Goal: Information Seeking & Learning: Learn about a topic

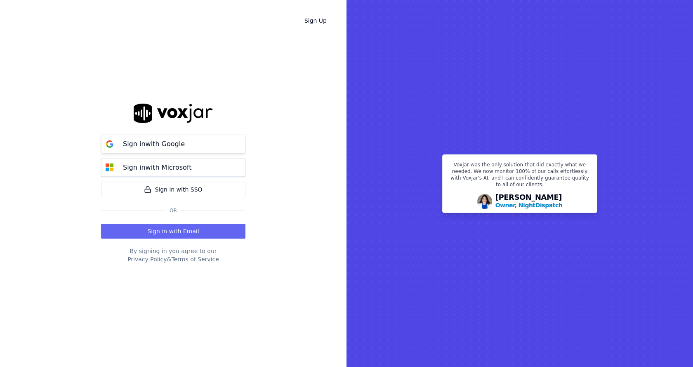
click at [177, 149] on button "Sign in with Google" at bounding box center [173, 144] width 144 height 19
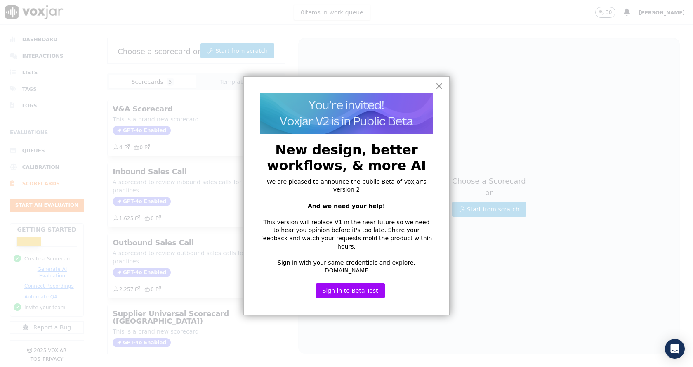
click at [439, 87] on button "×" at bounding box center [439, 85] width 8 height 13
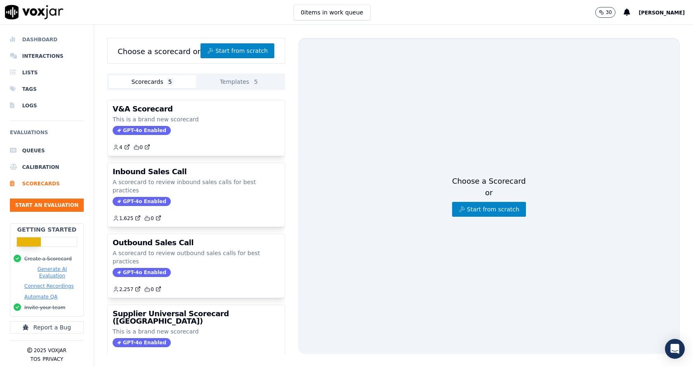
click at [35, 44] on li "Dashboard" at bounding box center [47, 39] width 74 height 17
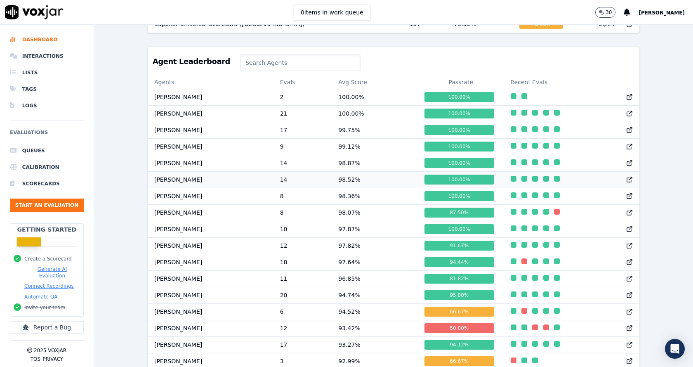
scroll to position [730, 0]
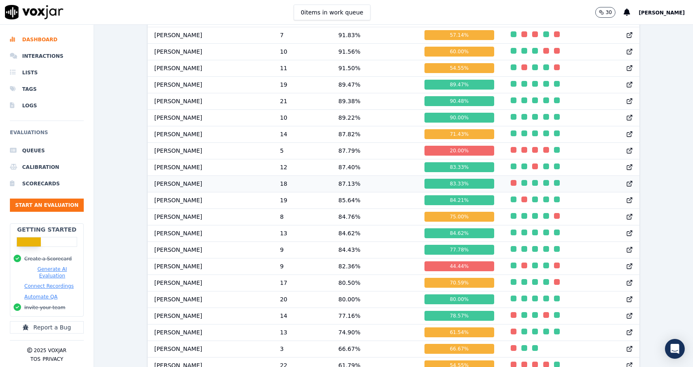
click at [183, 191] on td "[PERSON_NAME]" at bounding box center [211, 183] width 126 height 17
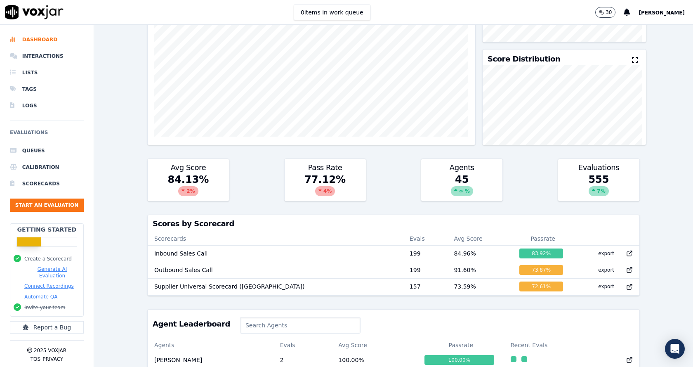
scroll to position [0, 0]
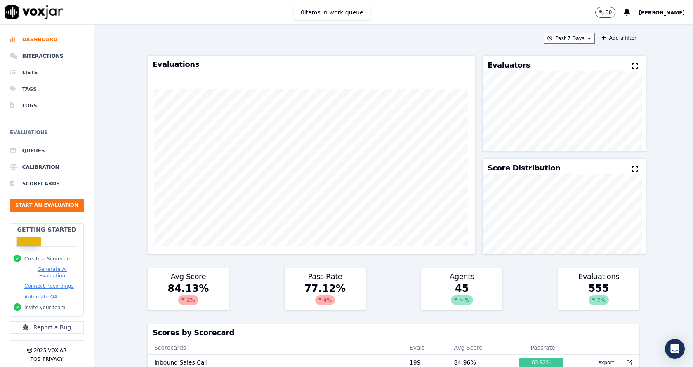
click at [563, 33] on div "Past 7 Days Add a filter Evaluations Evaluators Score Distribution Avg Score 84…" at bounding box center [393, 196] width 499 height 342
click at [561, 38] on button "Past 7 Days" at bounding box center [569, 38] width 51 height 11
click at [557, 56] on div "Custom" at bounding box center [566, 53] width 19 height 7
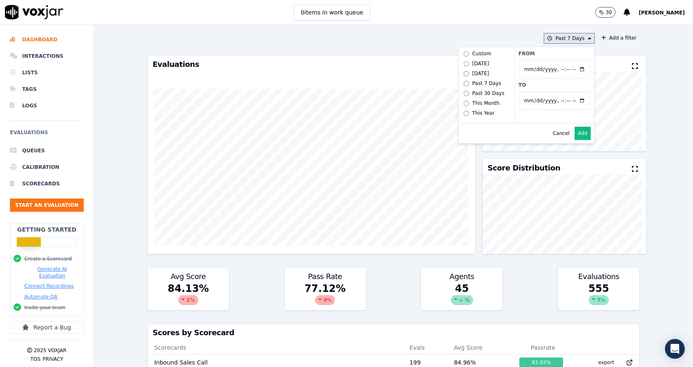
click at [577, 69] on input "From" at bounding box center [555, 69] width 72 height 18
click at [573, 71] on input "From" at bounding box center [555, 69] width 72 height 18
type input "2025-07-21T00:00"
click at [569, 60] on div "From To" at bounding box center [554, 85] width 79 height 76
click at [572, 102] on input "To" at bounding box center [555, 101] width 72 height 18
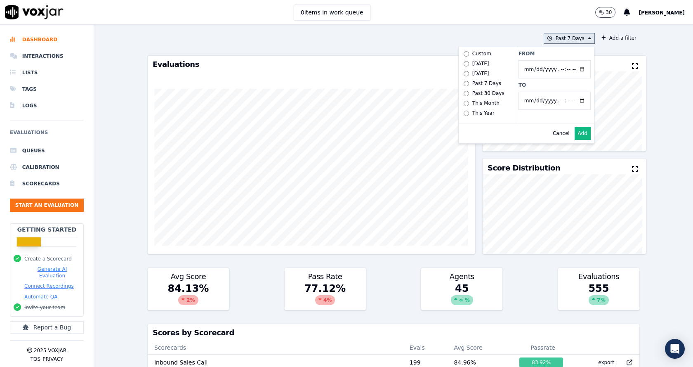
type input "2025-08-20T23:59"
click at [495, 143] on div "Cancel Add" at bounding box center [526, 133] width 135 height 20
click at [575, 140] on button "Add" at bounding box center [583, 133] width 16 height 13
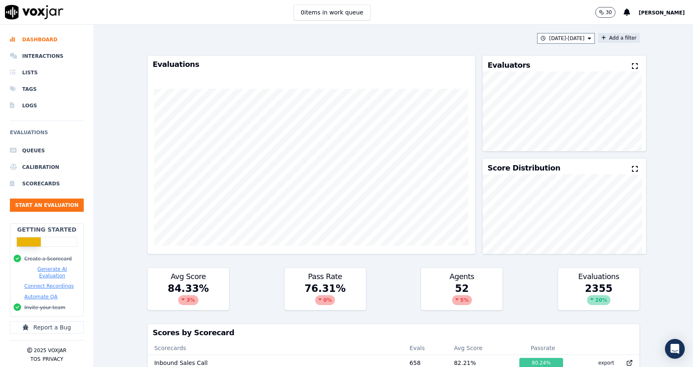
click at [602, 41] on button "Add a filter" at bounding box center [619, 38] width 42 height 10
click at [463, 79] on button "Fields" at bounding box center [456, 77] width 79 height 14
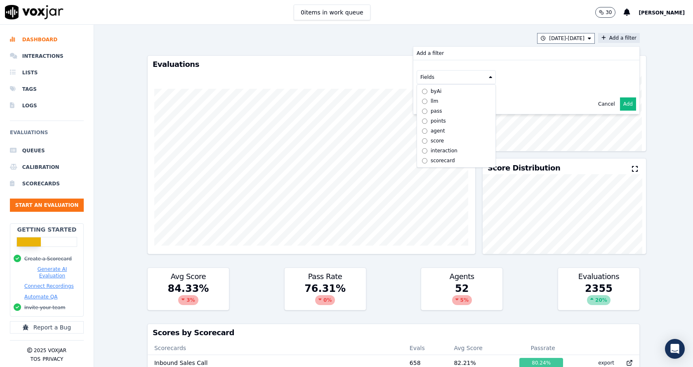
scroll to position [6, 0]
click at [431, 157] on div "scorecard" at bounding box center [443, 160] width 24 height 7
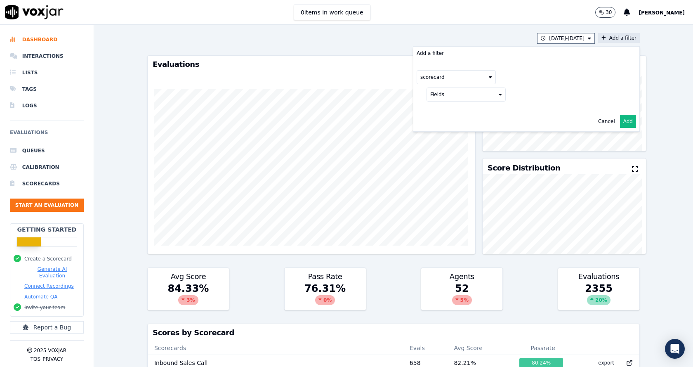
click at [501, 92] on div "scorecard Fields" at bounding box center [526, 85] width 226 height 51
click at [496, 93] on div "scorecard Fields" at bounding box center [526, 85] width 226 height 51
click at [483, 97] on button "Fields" at bounding box center [466, 94] width 79 height 14
click at [435, 113] on label "title" at bounding box center [466, 109] width 75 height 10
click at [534, 97] on button at bounding box center [568, 93] width 119 height 12
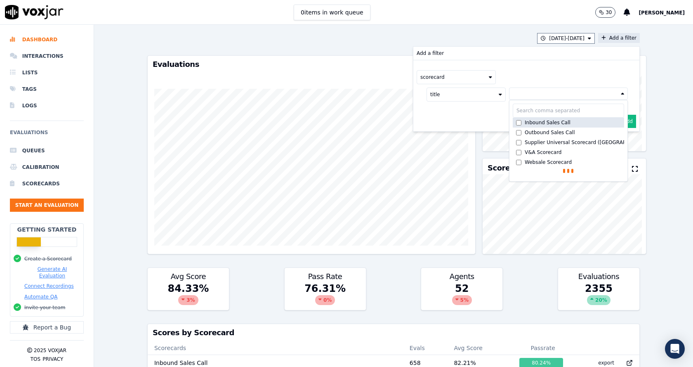
click at [525, 125] on div "Inbound Sales Call" at bounding box center [548, 122] width 46 height 7
click at [518, 128] on label "Inbound Sales Call" at bounding box center [568, 124] width 111 height 10
click at [525, 125] on div "Inbound Sales Call" at bounding box center [548, 122] width 46 height 7
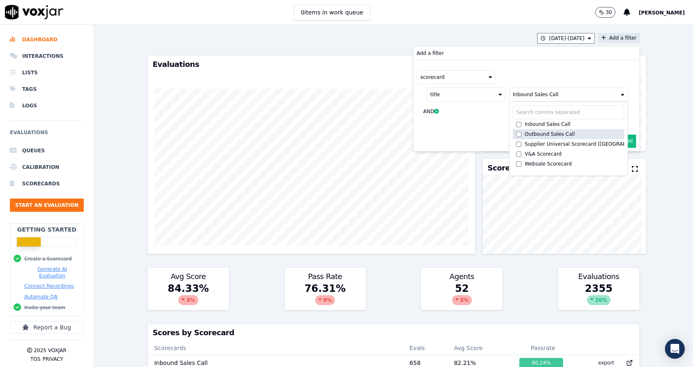
click at [522, 130] on label "Outbound Sales Call" at bounding box center [568, 134] width 111 height 10
click at [483, 139] on div "Cancel Add" at bounding box center [526, 141] width 226 height 20
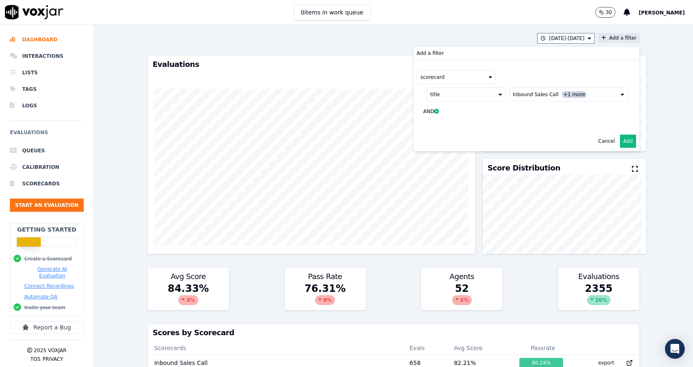
click at [620, 147] on button "Add" at bounding box center [628, 141] width 16 height 13
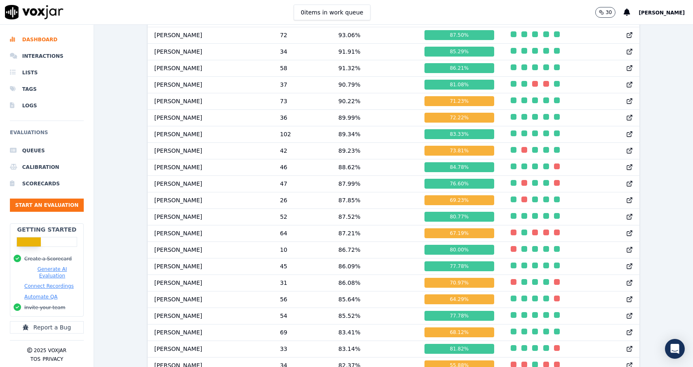
scroll to position [846, 0]
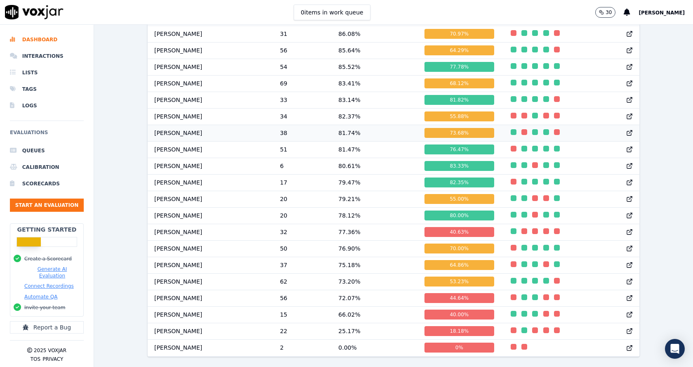
click at [344, 125] on td "81.74 %" at bounding box center [375, 133] width 86 height 17
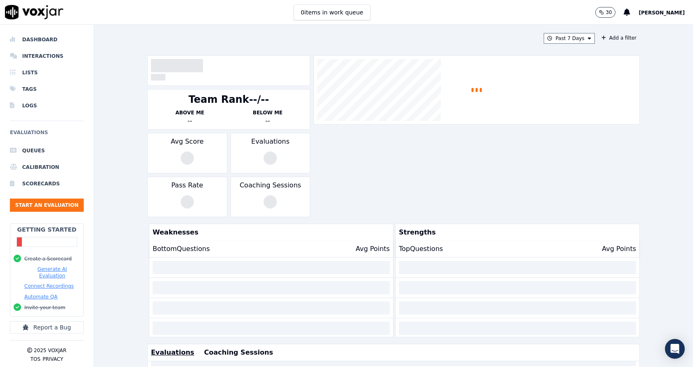
click at [574, 40] on button "Past 7 Days" at bounding box center [569, 38] width 51 height 11
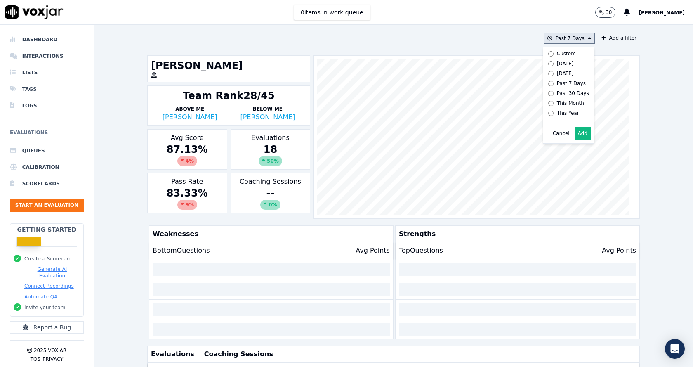
click at [557, 54] on div "Custom" at bounding box center [566, 53] width 19 height 7
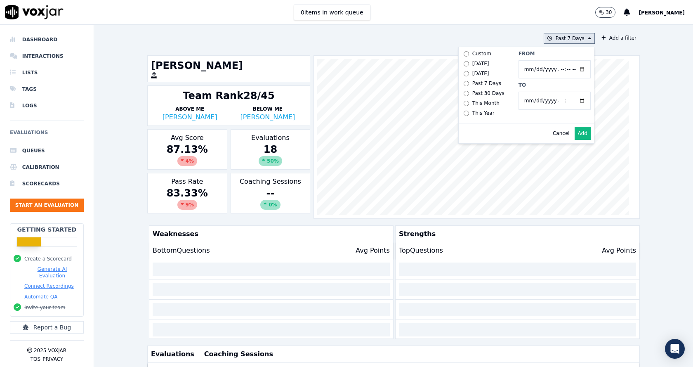
click at [572, 71] on input "From" at bounding box center [555, 69] width 72 height 18
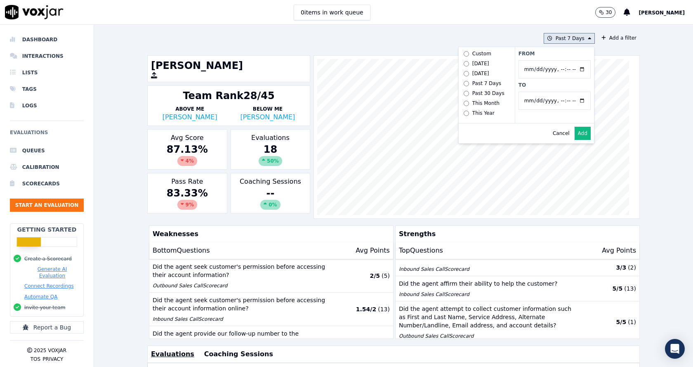
type input "[DATE]T00:00"
click at [565, 59] on div "From To" at bounding box center [554, 85] width 79 height 76
click at [573, 101] on input "To" at bounding box center [555, 101] width 72 height 18
type input "2025-08-20T23:59"
click at [560, 87] on label "To" at bounding box center [555, 85] width 72 height 7
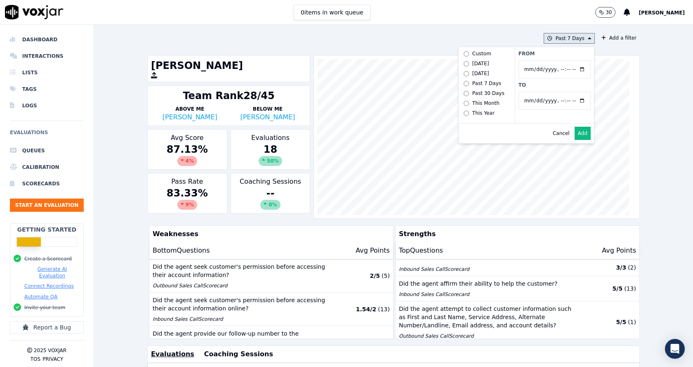
click at [560, 92] on input "To" at bounding box center [555, 101] width 72 height 18
click at [577, 138] on button "Add" at bounding box center [583, 133] width 16 height 13
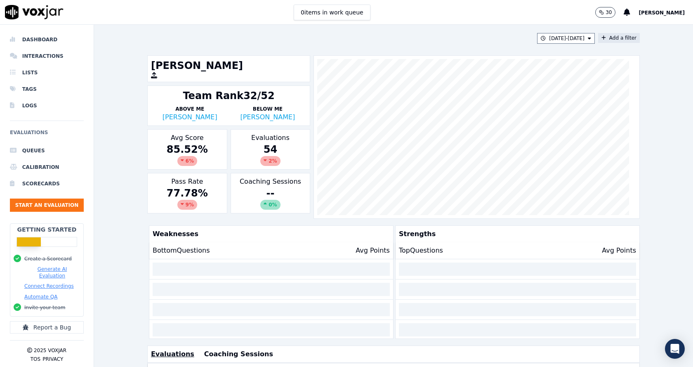
click at [600, 42] on button "Add a filter" at bounding box center [619, 38] width 42 height 10
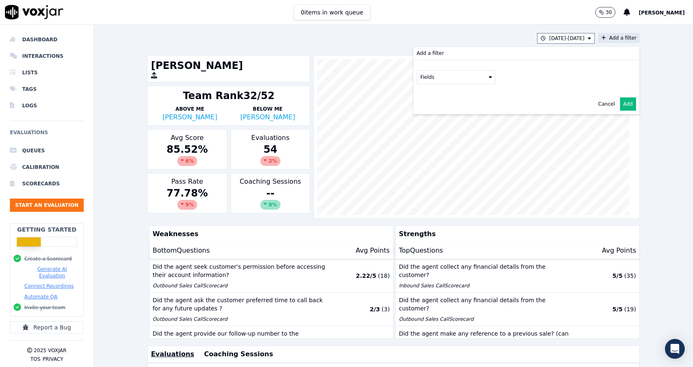
click at [464, 80] on button "Fields" at bounding box center [456, 77] width 79 height 14
click at [431, 157] on div "scorecard" at bounding box center [443, 160] width 24 height 7
click at [468, 100] on button "Fields" at bounding box center [466, 94] width 79 height 14
click at [441, 111] on div "title" at bounding box center [445, 108] width 9 height 7
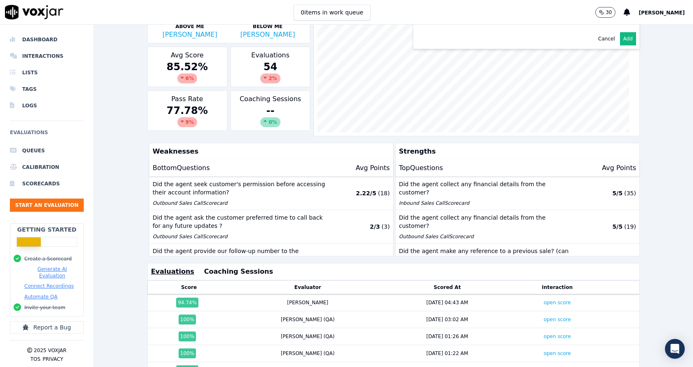
scroll to position [0, 0]
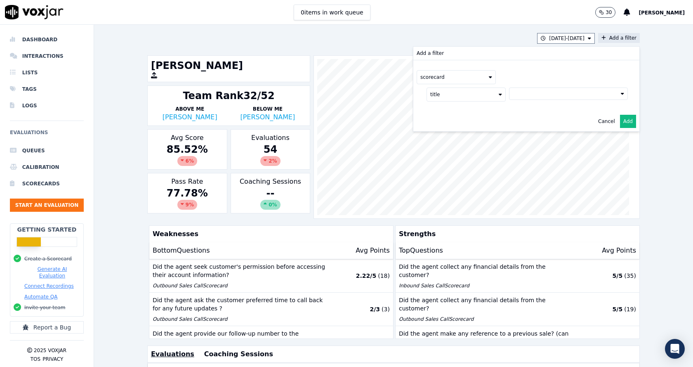
click at [545, 90] on button at bounding box center [568, 93] width 119 height 12
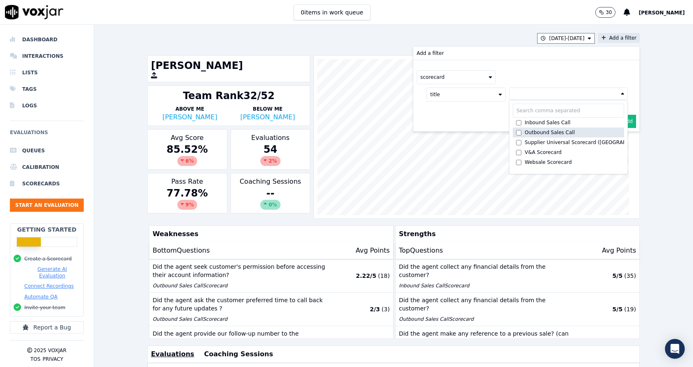
click at [528, 131] on div "Outbound Sales Call" at bounding box center [550, 132] width 50 height 7
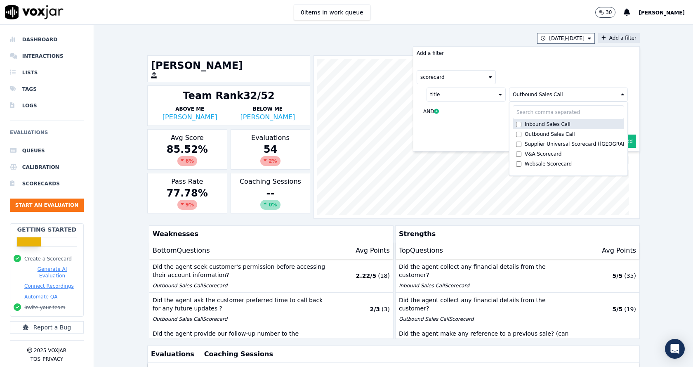
click at [528, 127] on div "Inbound Sales Call" at bounding box center [548, 124] width 46 height 7
click at [477, 124] on div "scorecard title Outbound Sales Call +1 more Inbound Sales Call Outbound Sales C…" at bounding box center [526, 95] width 226 height 71
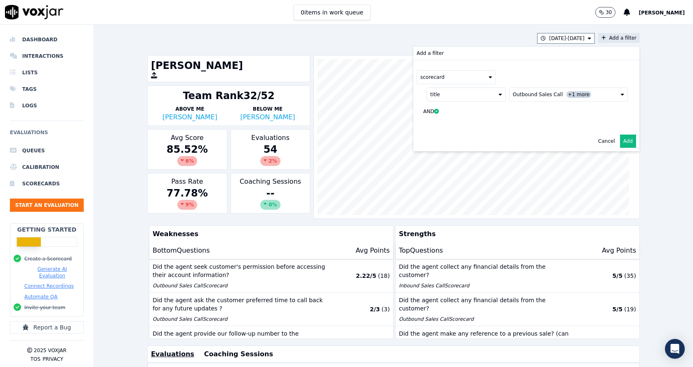
click at [620, 143] on button "Add" at bounding box center [628, 141] width 16 height 13
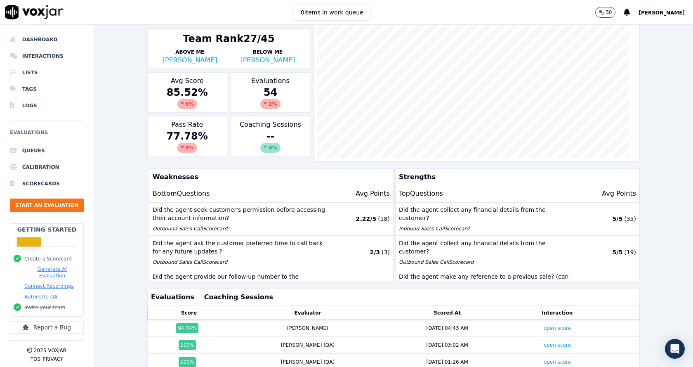
scroll to position [25, 0]
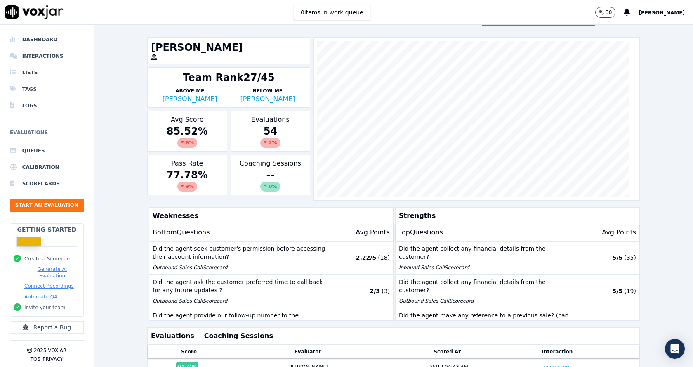
click at [300, 222] on p "Weaknesses" at bounding box center [269, 216] width 241 height 17
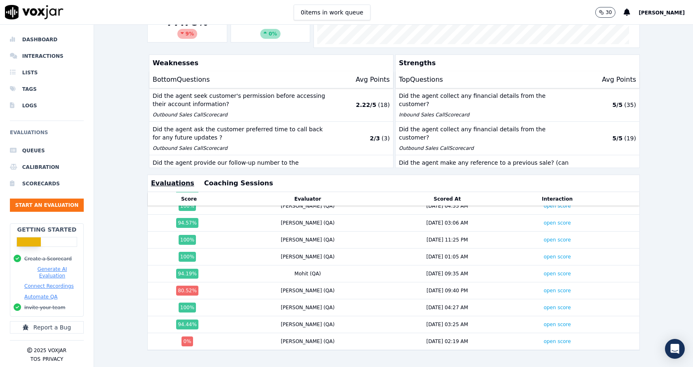
scroll to position [776, 0]
click at [544, 338] on link "open score" at bounding box center [557, 341] width 27 height 6
click at [530, 282] on td "open score" at bounding box center [558, 290] width 96 height 17
click at [544, 288] on link "open score" at bounding box center [557, 291] width 27 height 6
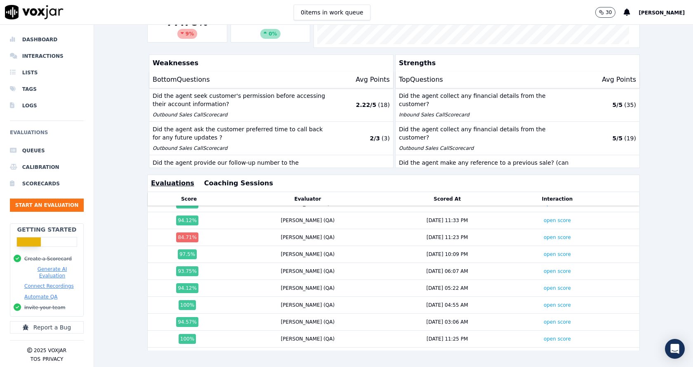
scroll to position [652, 0]
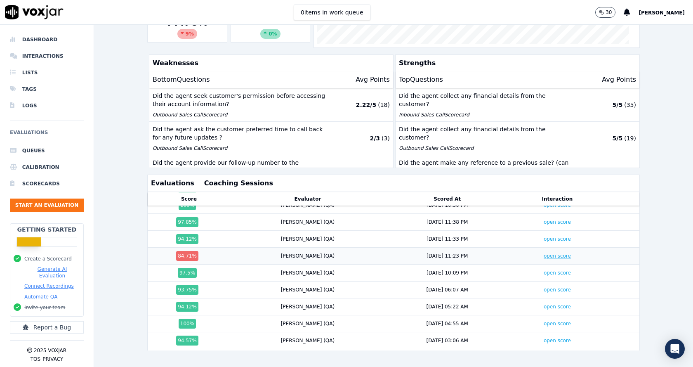
click at [544, 253] on link "open score" at bounding box center [557, 256] width 27 height 6
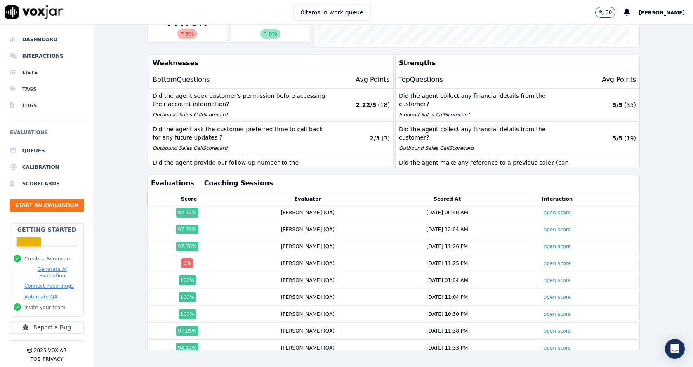
scroll to position [528, 0]
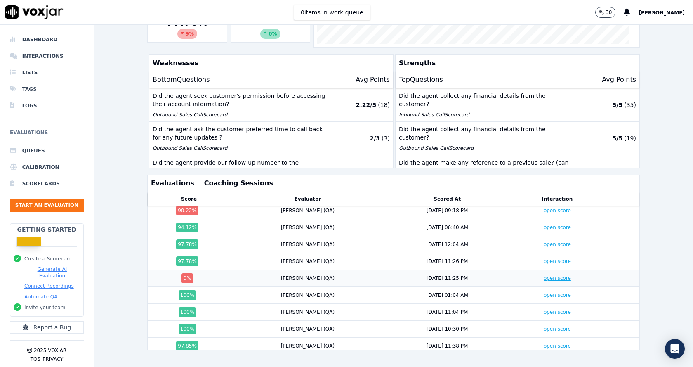
click at [544, 275] on link "open score" at bounding box center [557, 278] width 27 height 6
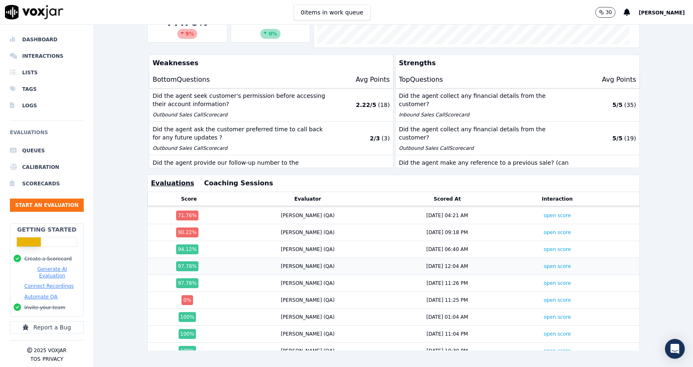
scroll to position [487, 0]
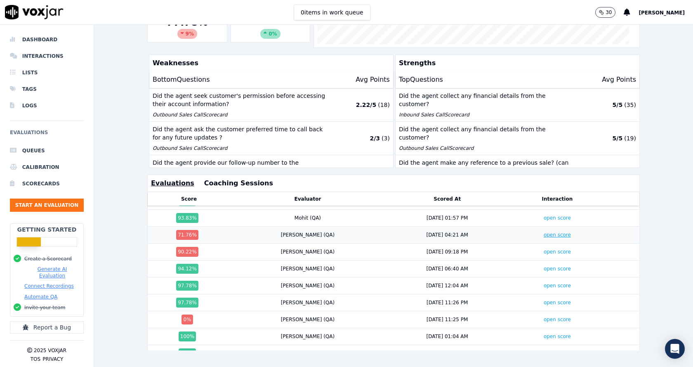
click at [544, 232] on link "open score" at bounding box center [557, 235] width 27 height 6
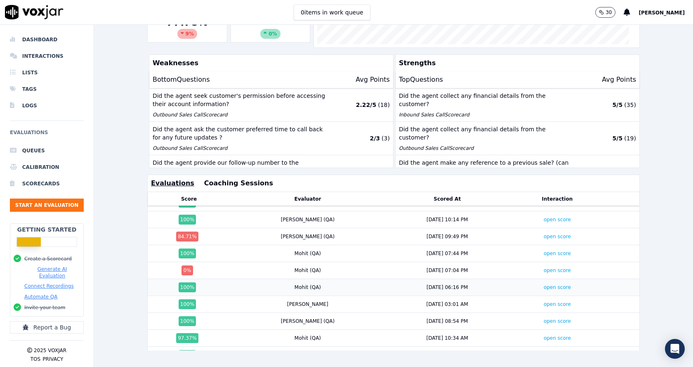
scroll to position [281, 0]
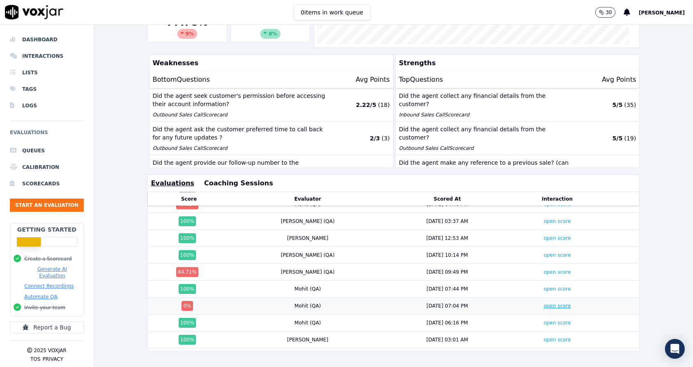
click at [544, 303] on link "open score" at bounding box center [557, 306] width 27 height 6
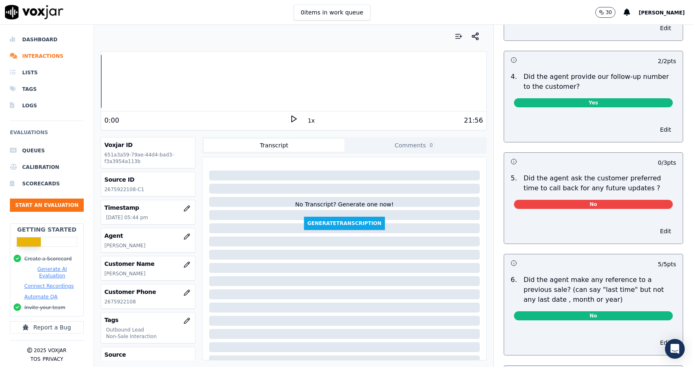
scroll to position [2022, 0]
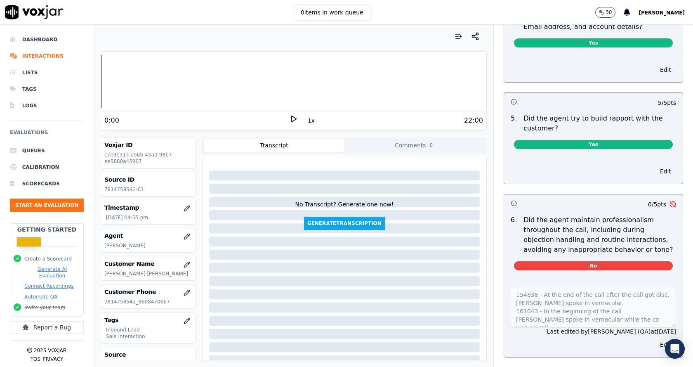
scroll to position [949, 0]
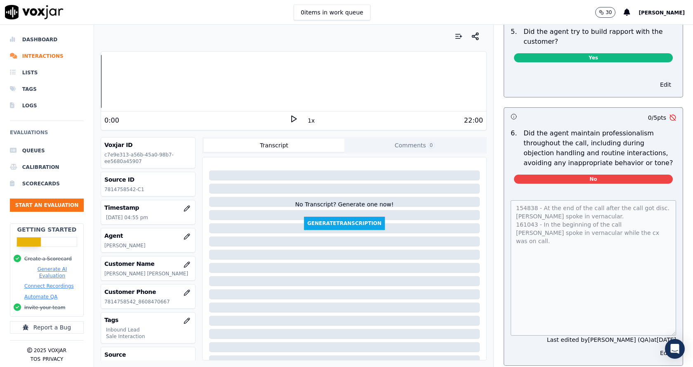
click at [659, 328] on div "154838 - At the end of the call after the call got disc. Richard spoke in verna…" at bounding box center [593, 277] width 179 height 175
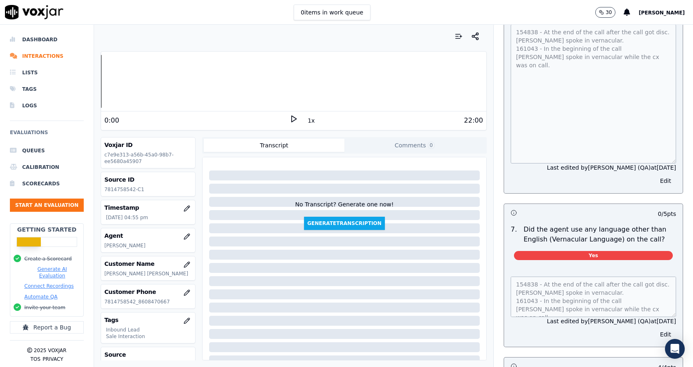
scroll to position [1155, 0]
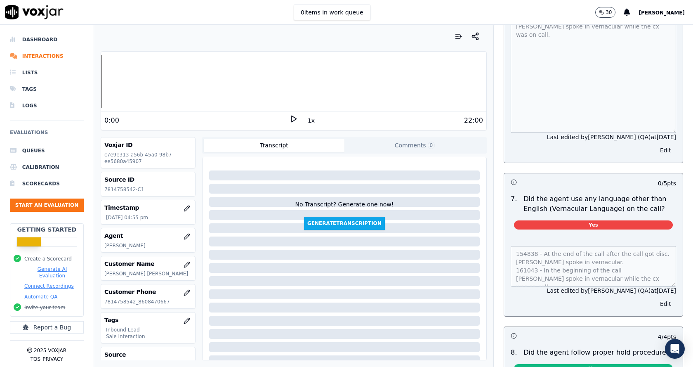
click at [290, 123] on icon at bounding box center [294, 119] width 8 height 8
click at [295, 119] on rect at bounding box center [295, 118] width 1 height 5
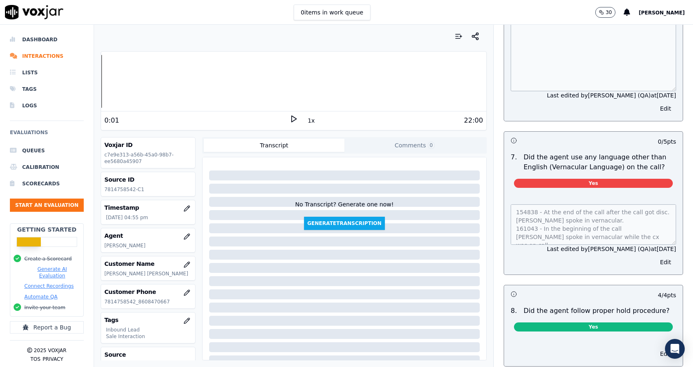
scroll to position [1242, 0]
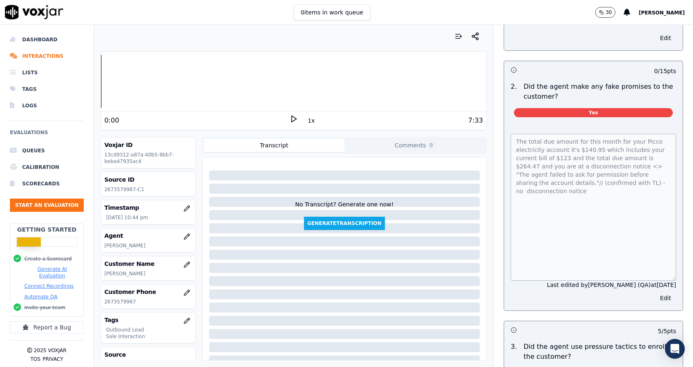
scroll to position [1814, 0]
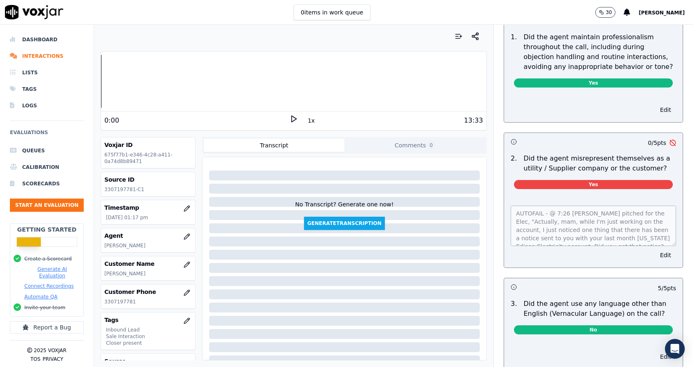
scroll to position [1032, 0]
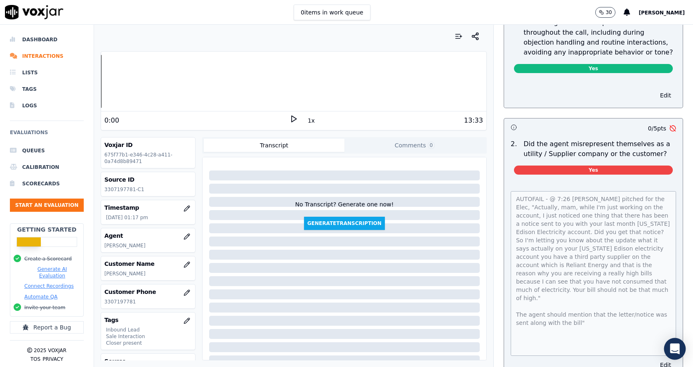
click at [668, 343] on body "0 items in work queue 30 Mike Chhetri Dashboard Interactions Lists Tags Logs Ev…" at bounding box center [346, 183] width 693 height 367
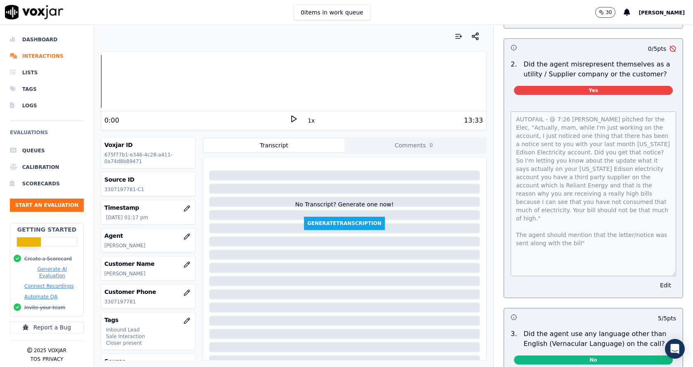
scroll to position [1114, 0]
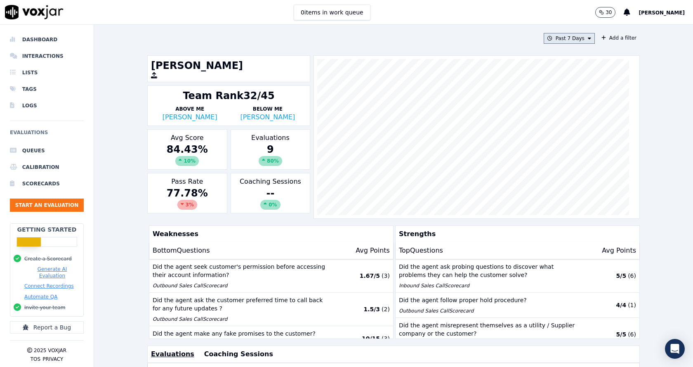
click at [565, 41] on button "Past 7 Days" at bounding box center [569, 38] width 51 height 11
click at [545, 57] on label "Custom" at bounding box center [567, 54] width 44 height 10
click at [573, 71] on input "From" at bounding box center [555, 69] width 72 height 18
type input "[DATE]T00:00"
click at [543, 59] on div "From To" at bounding box center [554, 85] width 79 height 76
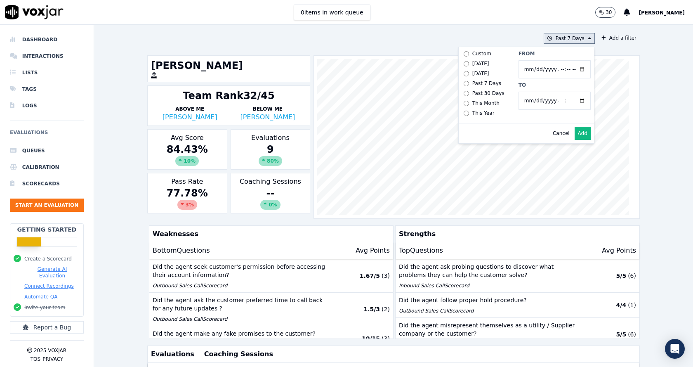
click at [572, 102] on input "To" at bounding box center [555, 101] width 72 height 18
type input "[DATE]T23:59"
click at [507, 130] on div "Cancel Add" at bounding box center [526, 133] width 135 height 20
click at [575, 140] on button "Add" at bounding box center [583, 133] width 16 height 13
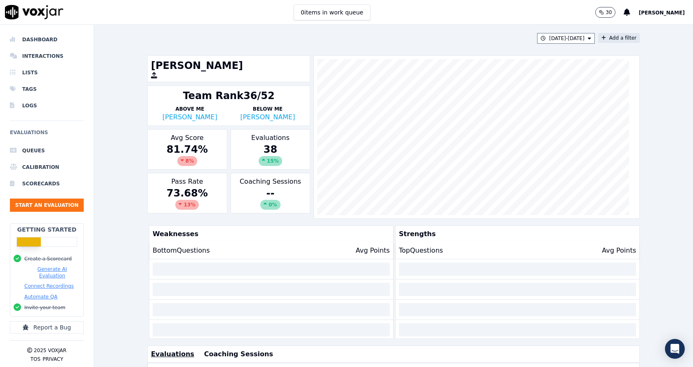
click at [602, 39] on icon at bounding box center [604, 37] width 5 height 5
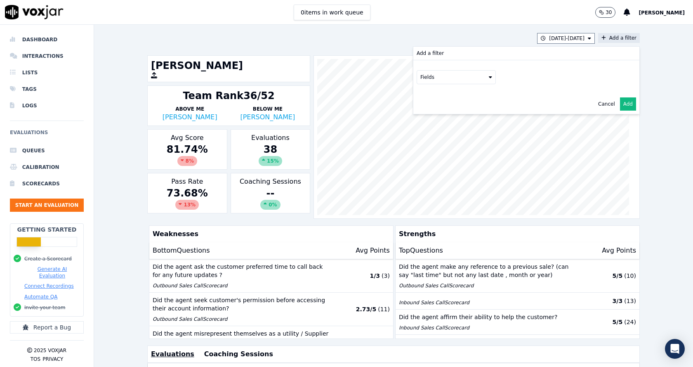
click at [492, 83] on div "Fields" at bounding box center [527, 77] width 220 height 14
click at [473, 82] on button "Fields" at bounding box center [456, 77] width 79 height 14
click at [432, 157] on div "scorecard" at bounding box center [443, 160] width 24 height 7
click at [487, 96] on button "Fields" at bounding box center [466, 94] width 79 height 14
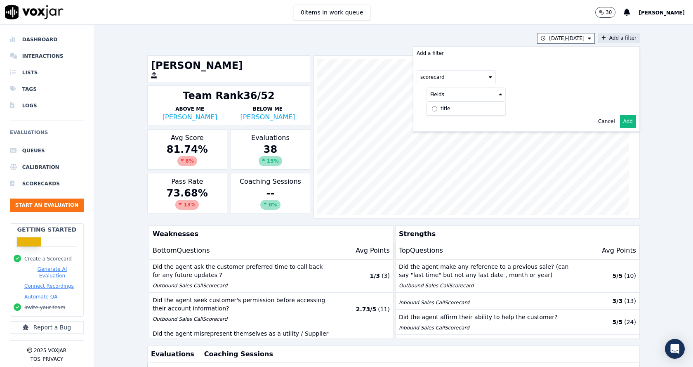
click at [449, 111] on label "title" at bounding box center [466, 109] width 75 height 10
click at [547, 105] on div "scorecard title" at bounding box center [526, 85] width 226 height 51
click at [547, 101] on div "title" at bounding box center [527, 94] width 201 height 14
click at [525, 94] on button at bounding box center [568, 93] width 119 height 12
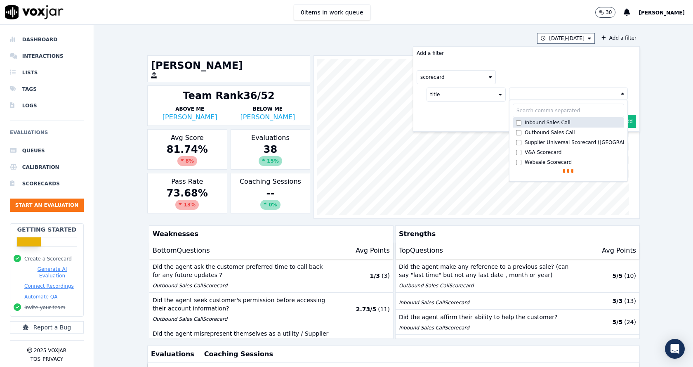
click at [518, 127] on label "Inbound Sales Call" at bounding box center [568, 123] width 111 height 10
click at [525, 125] on div "Inbound Sales Call" at bounding box center [548, 124] width 46 height 7
click at [525, 132] on div "Outbound Sales Call" at bounding box center [550, 132] width 50 height 7
click at [525, 122] on div "Inbound Sales Call" at bounding box center [548, 124] width 46 height 7
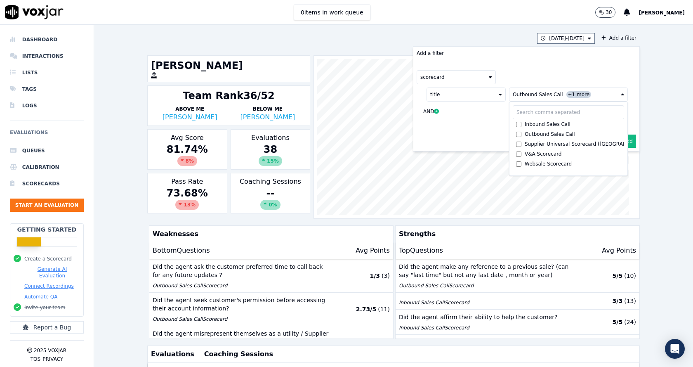
click at [474, 136] on div "Cancel Add" at bounding box center [526, 141] width 226 height 20
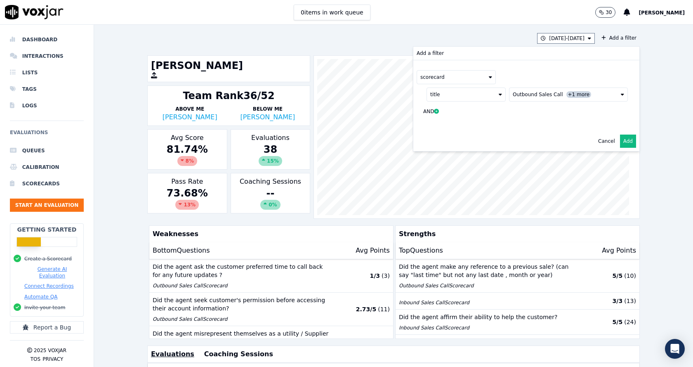
click at [620, 144] on button "Add" at bounding box center [628, 141] width 16 height 13
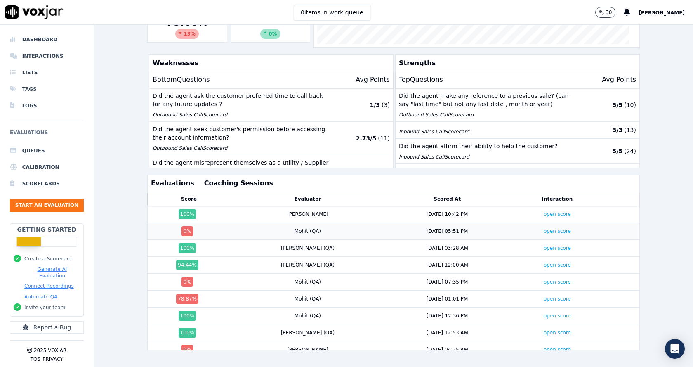
drag, startPoint x: 380, startPoint y: 221, endPoint x: 428, endPoint y: 243, distance: 52.6
click at [444, 228] on div "8/20/25 05:51 PM" at bounding box center [448, 231] width 118 height 7
drag, startPoint x: 373, startPoint y: 272, endPoint x: 445, endPoint y: 264, distance: 73.1
click at [445, 274] on td "8/18/25 07:35 PM" at bounding box center [447, 282] width 124 height 17
click at [544, 228] on link "open score" at bounding box center [557, 231] width 27 height 6
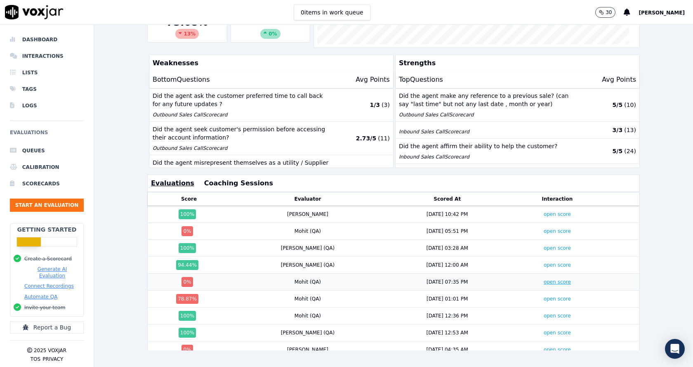
click at [544, 279] on link "open score" at bounding box center [557, 282] width 27 height 6
click at [544, 296] on link "open score" at bounding box center [557, 299] width 27 height 6
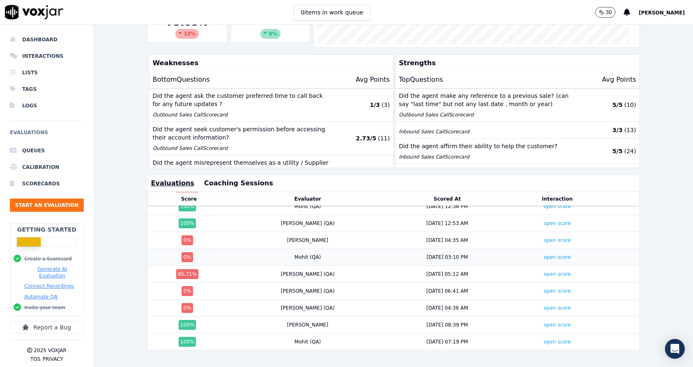
scroll to position [124, 0]
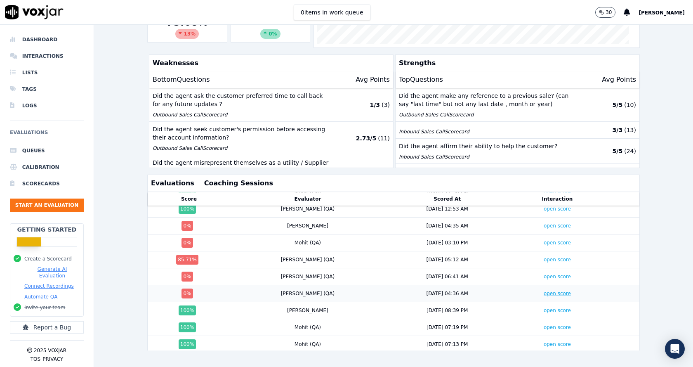
click at [544, 291] on link "open score" at bounding box center [557, 294] width 27 height 6
click at [534, 217] on td "open score" at bounding box center [558, 225] width 96 height 17
click at [544, 223] on link "open score" at bounding box center [557, 226] width 27 height 6
click at [544, 274] on link "open score" at bounding box center [557, 277] width 27 height 6
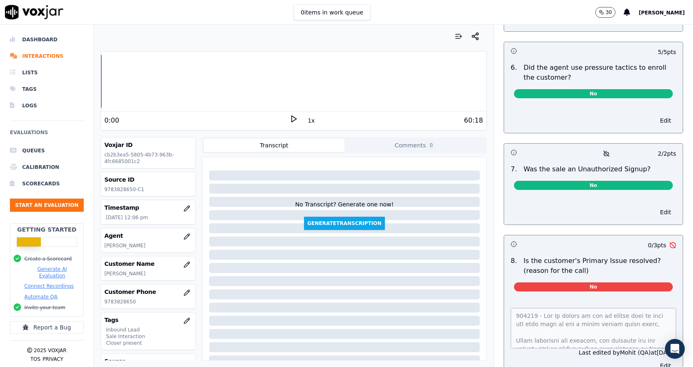
scroll to position [2327, 0]
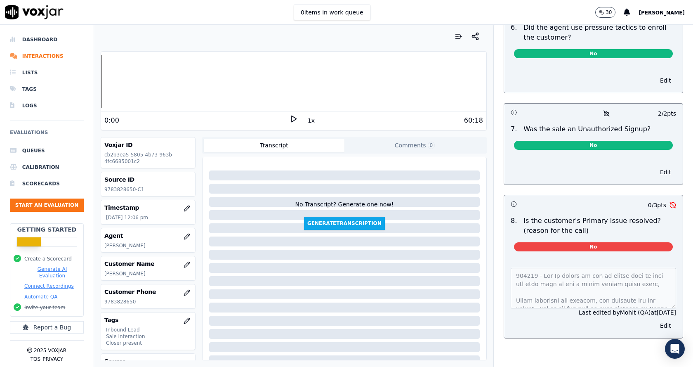
click at [652, 308] on div "Last edited by [PERSON_NAME] (QA) at [DATE]" at bounding box center [593, 312] width 165 height 8
click at [653, 308] on div "Last edited by [PERSON_NAME] (QA) at [DATE]" at bounding box center [593, 312] width 165 height 8
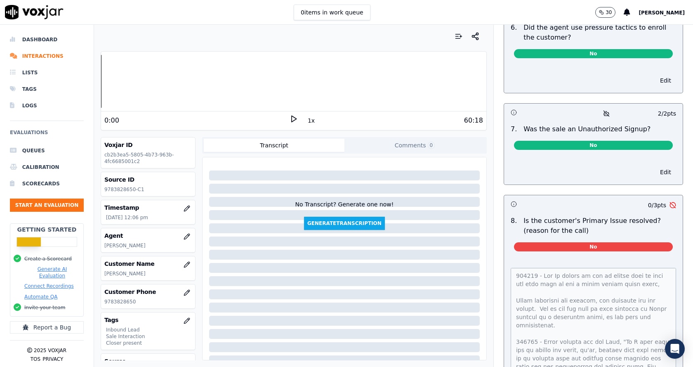
click at [618, 366] on html "0 items in work queue 30 [PERSON_NAME] Dashboard Interactions Lists Tags Logs E…" at bounding box center [346, 183] width 693 height 367
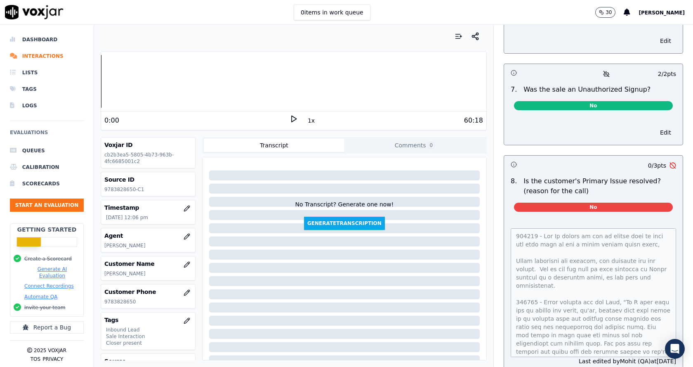
scroll to position [2416, 0]
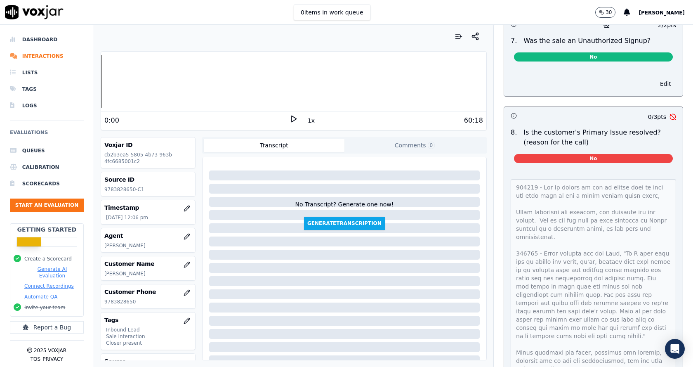
click at [626, 366] on html "0 items in work queue 30 [PERSON_NAME] Dashboard Interactions Lists Tags Logs E…" at bounding box center [346, 183] width 693 height 367
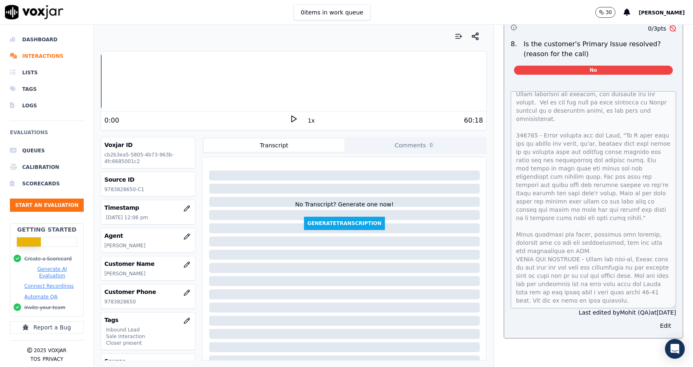
scroll to position [0, 0]
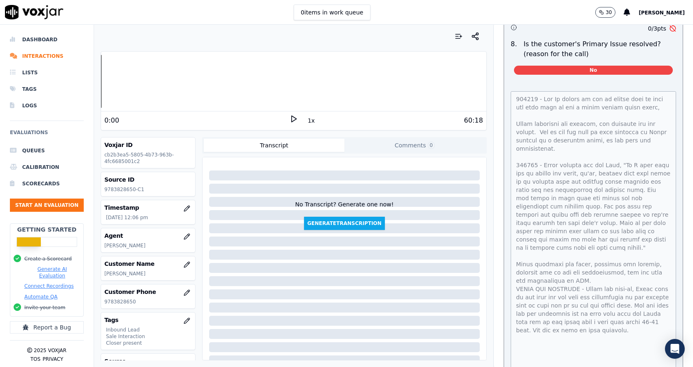
click at [658, 366] on html "0 items in work queue 30 [PERSON_NAME] Dashboard Interactions Lists Tags Logs E…" at bounding box center [346, 183] width 693 height 367
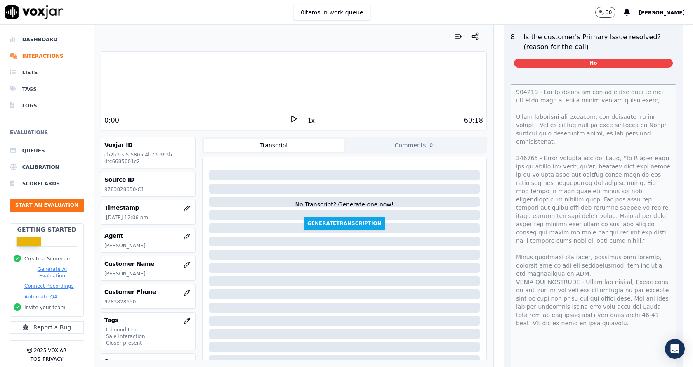
scroll to position [2504, 0]
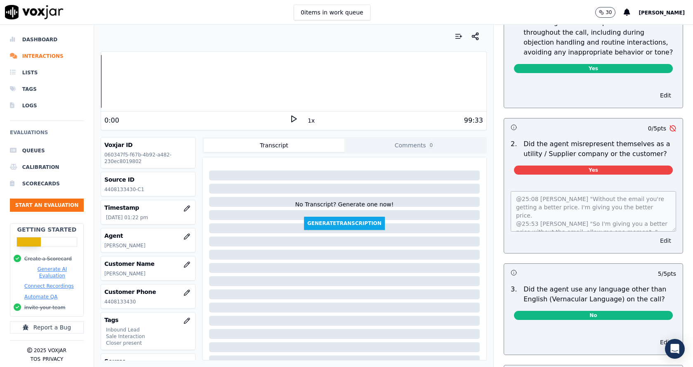
scroll to position [58, 0]
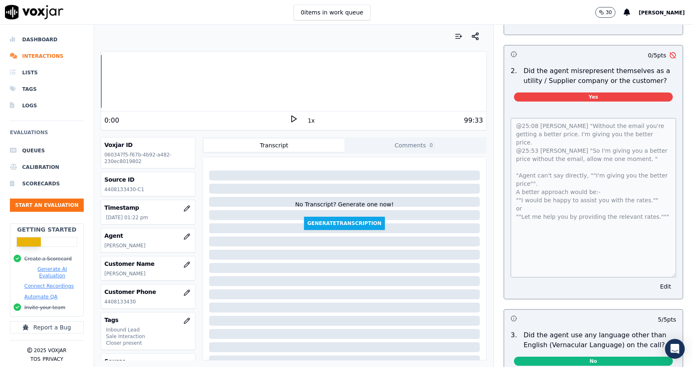
scroll to position [1114, 0]
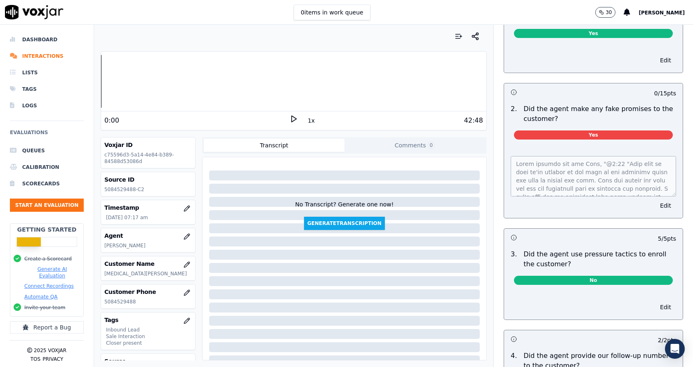
scroll to position [1613, 0]
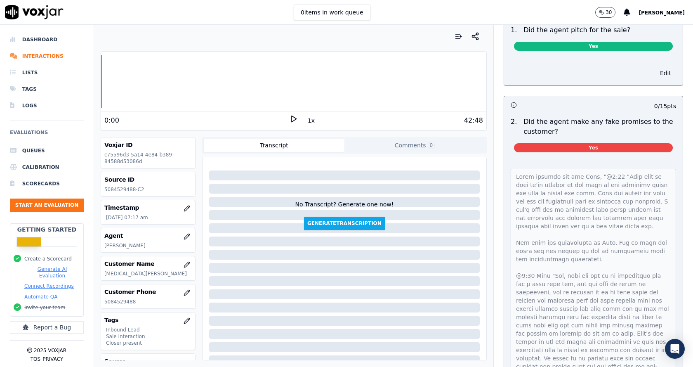
click at [625, 349] on div "Outbound Sales Call Scorecard A scorecard to review outbound sales calls for be…" at bounding box center [593, 196] width 199 height 342
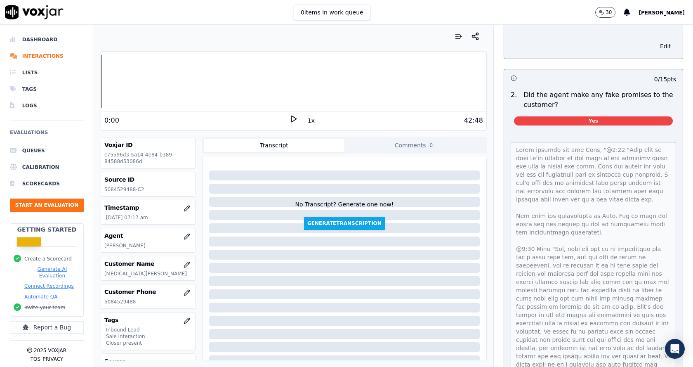
scroll to position [1655, 0]
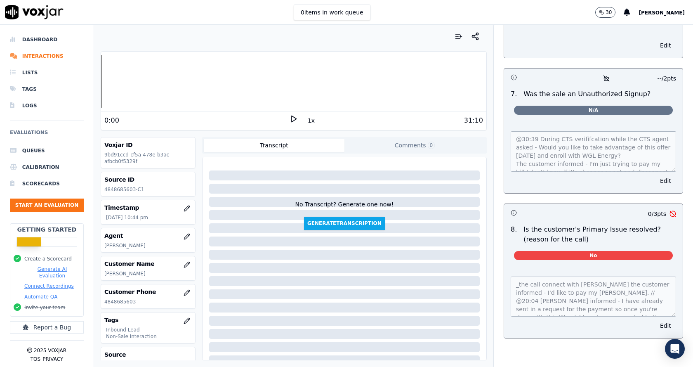
scroll to position [2363, 0]
click at [643, 366] on html "0 items in work queue 30 Mike Chhetri Dashboard Interactions Lists Tags Logs Ev…" at bounding box center [346, 183] width 693 height 367
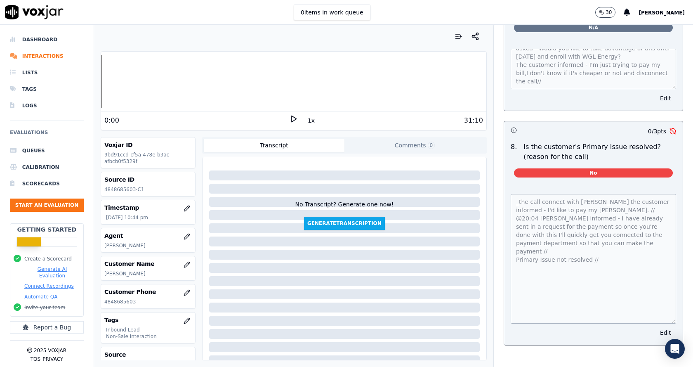
scroll to position [2452, 0]
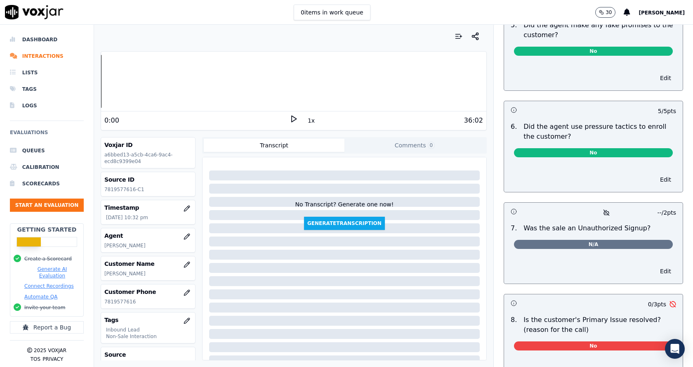
scroll to position [2319, 0]
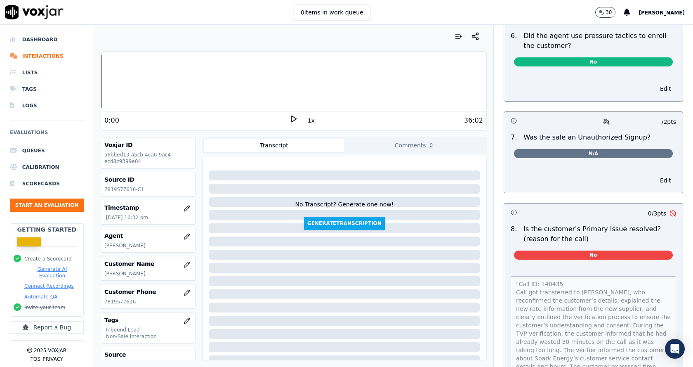
click at [650, 365] on div "Dashboard Interactions Lists Tags Logs Evaluations Queues Calibration Scorecard…" at bounding box center [346, 196] width 693 height 342
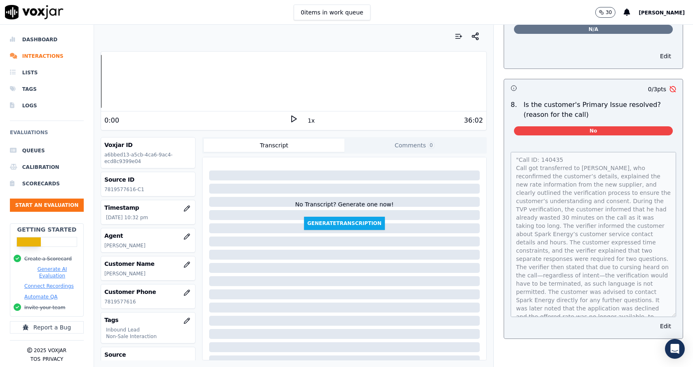
scroll to position [2444, 0]
click at [646, 364] on div "Dashboard Interactions Lists Tags Logs Evaluations Queues Calibration Scorecard…" at bounding box center [346, 196] width 693 height 342
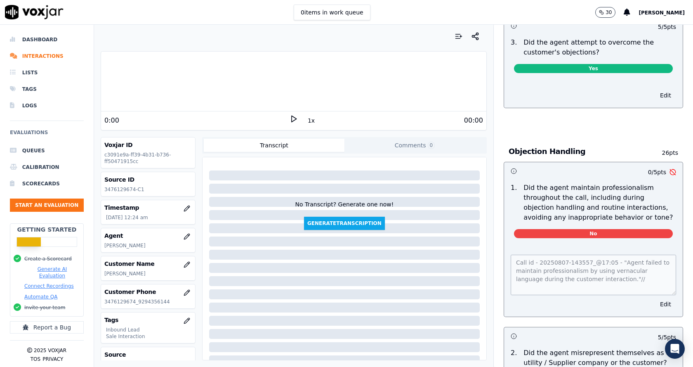
scroll to position [990, 0]
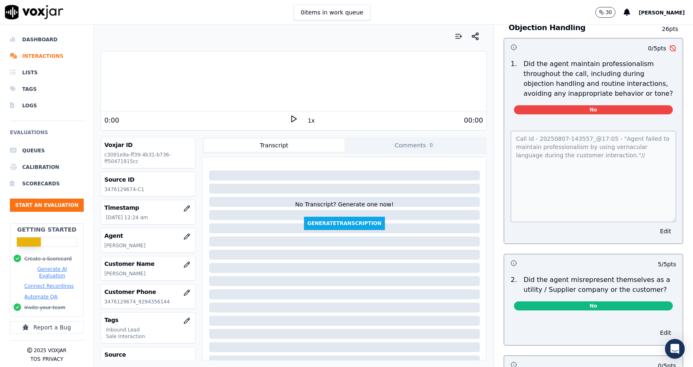
click at [619, 215] on div "Call id - 20250807-143557_@17:05 - "Agent failed to maintain professionalism by…" at bounding box center [593, 182] width 179 height 123
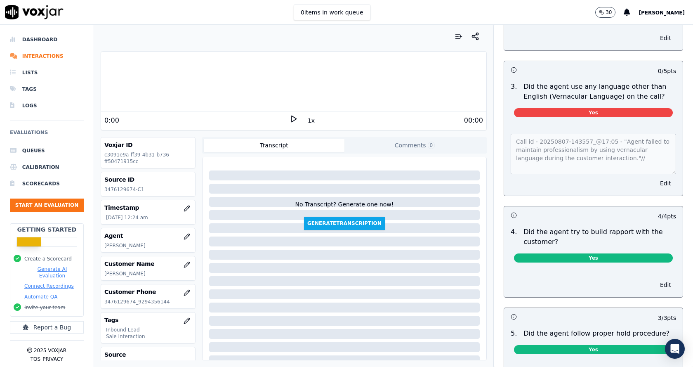
scroll to position [1279, 0]
